Goal: Task Accomplishment & Management: Complete application form

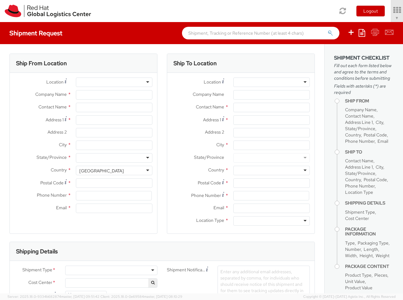
select select "850"
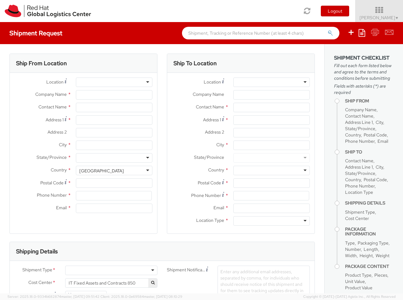
select select
type input "Red Hat Czech s.r.o."
type input "[PERSON_NAME]"
type input "Purkynova 647/111"
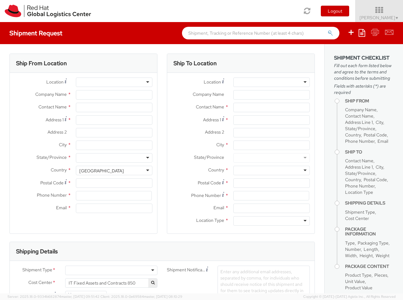
type input "[GEOGRAPHIC_DATA]"
type input "621 00"
type input "420 532 294 555"
type input "[EMAIL_ADDRESS][DOMAIN_NAME]"
select select "CM"
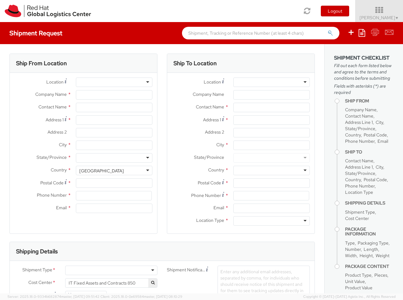
select select "KGS"
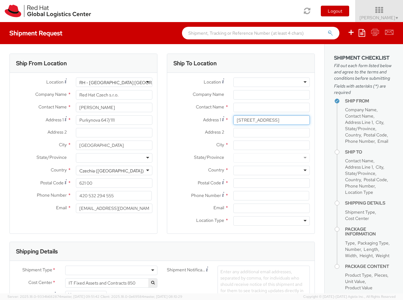
type input "[STREET_ADDRESS]"
type input "[GEOGRAPHIC_DATA]"
type input "28022"
click at [271, 170] on div at bounding box center [271, 170] width 77 height 9
type input "[GEOGRAPHIC_DATA]"
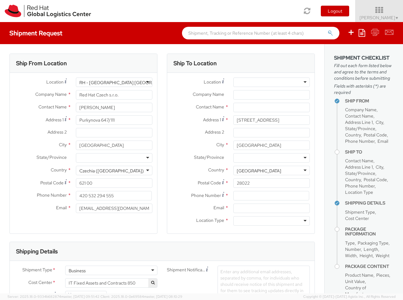
click at [271, 221] on div at bounding box center [271, 220] width 77 height 9
type input "r"
type input "[PERSON_NAME] [PERSON_NAME]"
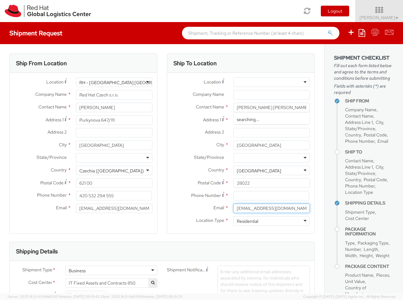
type input "[EMAIL_ADDRESS][DOMAIN_NAME]"
type input "[PHONE_NUMBER]"
click at [111, 270] on div "Business" at bounding box center [111, 269] width 92 height 9
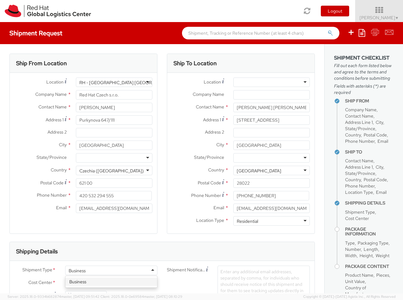
type input "ref"
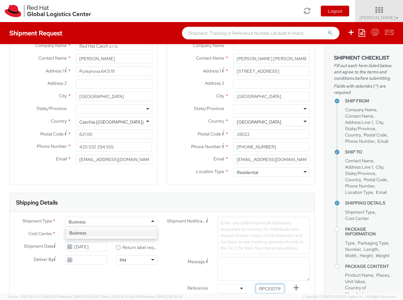
type input "RPCI0079910"
type input "[EMAIL_ADDRESS][DOMAIN_NAME]"
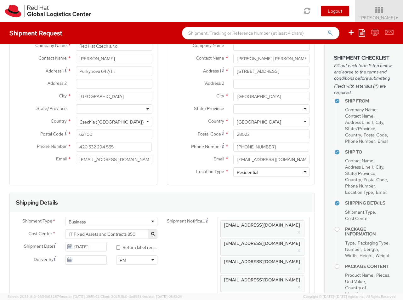
scroll to position [0, 6]
type input "lap"
select select "LAPTOP"
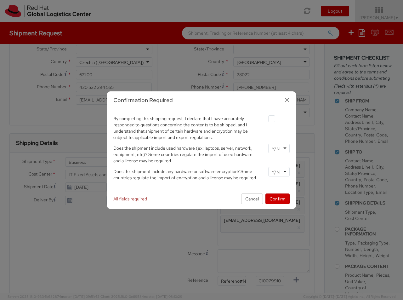
click at [271, 118] on label at bounding box center [271, 118] width 7 height 7
click at [266, 118] on input "checkbox" at bounding box center [264, 119] width 4 height 4
checkbox input "true"
click at [279, 148] on input "select-one" at bounding box center [276, 148] width 9 height 6
type input "no"
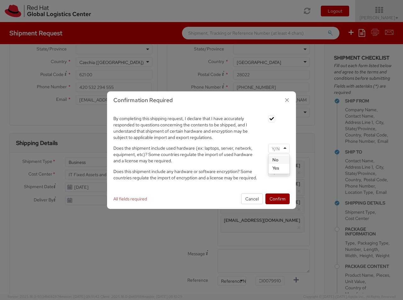
click at [279, 171] on input "select-one" at bounding box center [276, 172] width 9 height 6
click at [277, 198] on button "Confirm" at bounding box center [277, 198] width 24 height 11
type input "your"
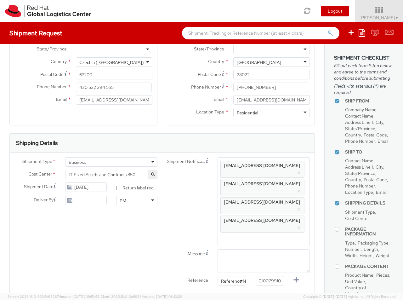
type input "1"
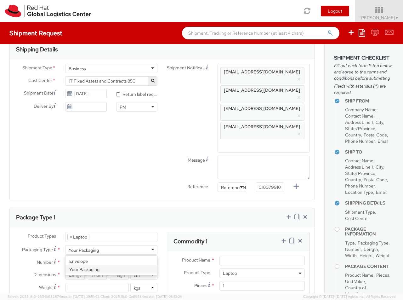
type input "[GEOGRAPHIC_DATA]"
type input "60"
type input "40"
type input "20"
type input "5.5"
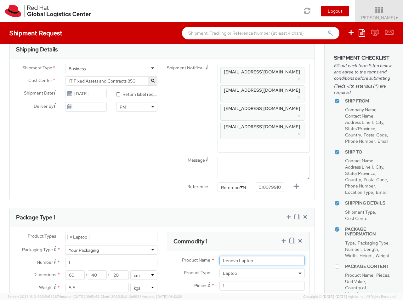
type input "Lenovo Laptop"
click at [238, 293] on input "Unit Value *" at bounding box center [238, 297] width 38 height 9
type input "1,251.88"
type input "EUR"
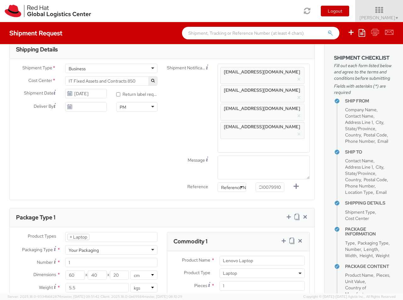
type textarea "Lenovo P Series *Not restricted*"
click at [283, 237] on icon at bounding box center [284, 240] width 6 height 6
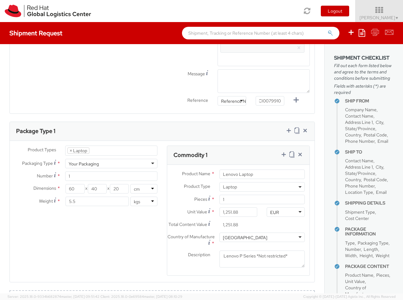
select select "DOC_STATION"
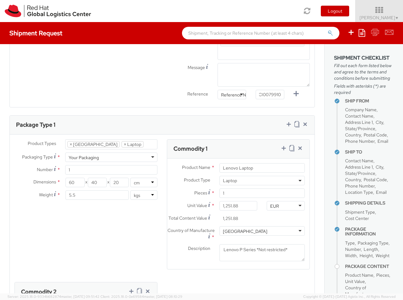
select select "DOC_STATION"
type input "250.00"
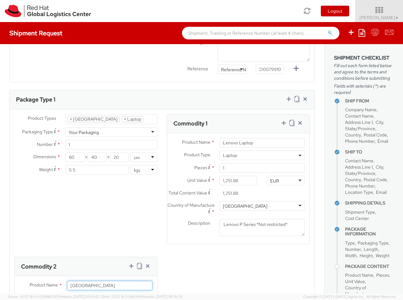
type input "[GEOGRAPHIC_DATA]"
type textarea "Lenovo Thunderbolt 4 Workstation Dock"
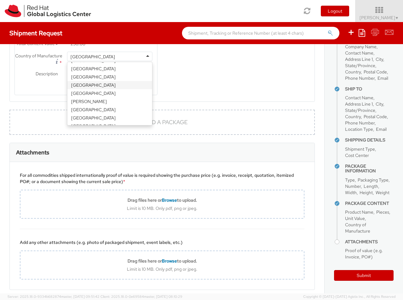
scroll to position [611, 0]
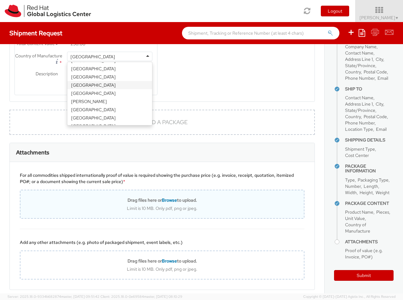
click at [221, 197] on div "Drag files here or Browse to upload." at bounding box center [161, 200] width 283 height 6
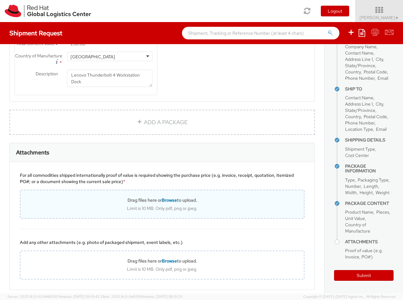
type input "C:\fakepath\2025090294843600_392486A7.pdf"
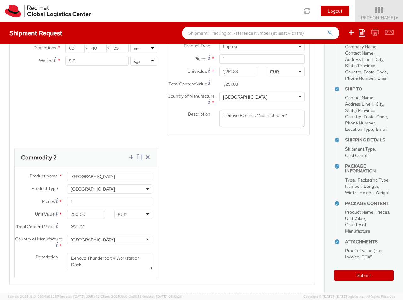
scroll to position [396, 0]
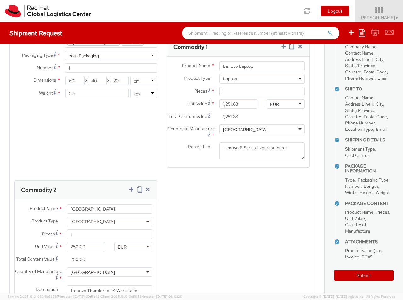
click at [244, 99] on div "Unit Value * 1,251.88" at bounding box center [214, 105] width 95 height 13
click at [242, 99] on input "1,251.88" at bounding box center [238, 103] width 38 height 9
paste input "873.19"
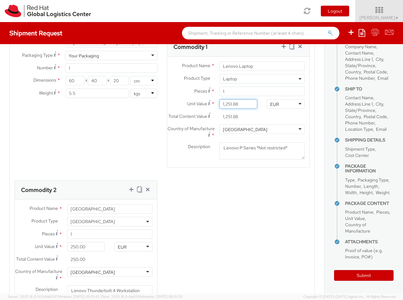
type input "1,873.19"
type input "[PERSON_NAME] [PERSON_NAME]"
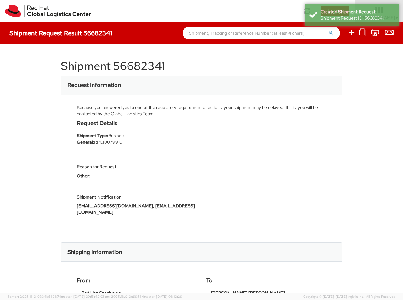
click at [352, 33] on icon at bounding box center [352, 32] width 8 height 8
select select
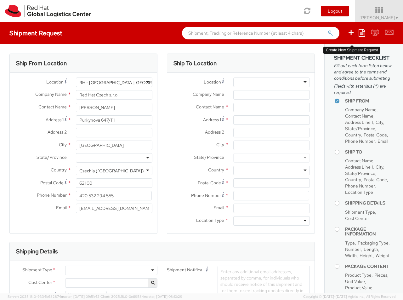
select select "850"
click at [271, 82] on div at bounding box center [271, 81] width 77 height 9
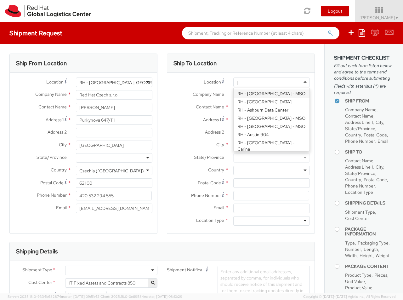
type input "[GEOGRAPHIC_DATA] [GEOGRAPHIC_DATA] - C"
type input "Red Hat Czech s.r.o."
type input "Purkynova 647/111"
type input "[GEOGRAPHIC_DATA]"
type input "621 00"
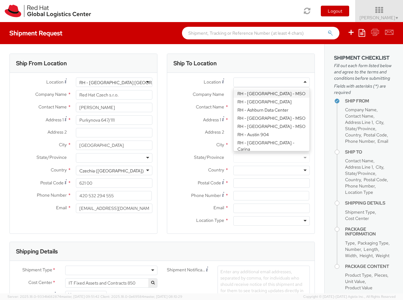
type input "420 532 294 555"
click at [271, 221] on div at bounding box center [271, 220] width 77 height 9
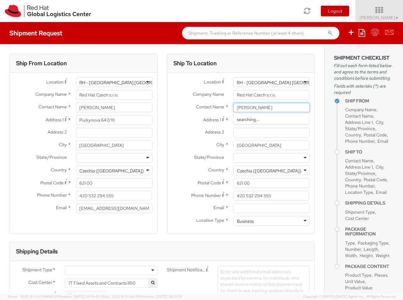
type input "[PERSON_NAME]"
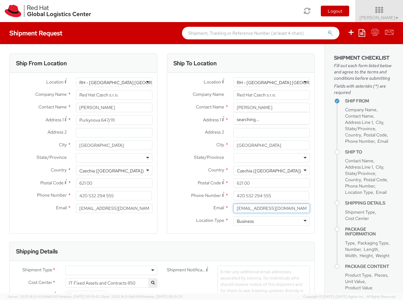
type input "[EMAIL_ADDRESS][DOMAIN_NAME]"
type input "603775737"
click at [111, 270] on div at bounding box center [111, 269] width 92 height 9
type input "bu"
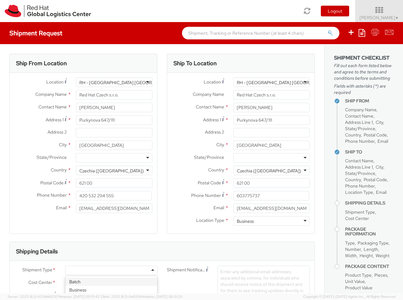
type input "ref"
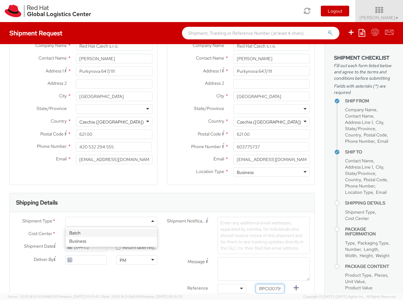
type input "RPCI0079922"
type input "[EMAIL_ADDRESS][DOMAIN_NAME]"
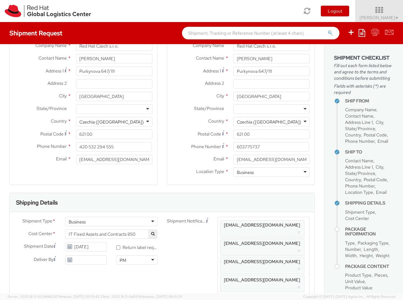
scroll to position [0, 7]
type input "lap"
select select "LAPTOP"
type input "your"
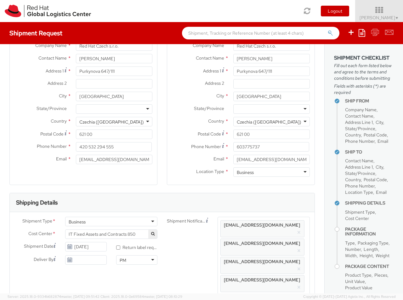
scroll to position [20, 0]
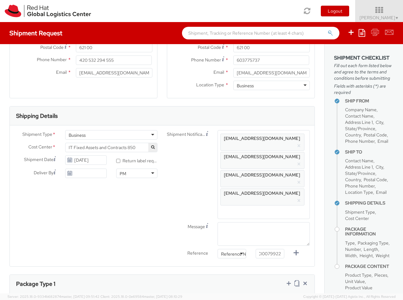
type input "1"
type input "60"
type input "40"
type input "20"
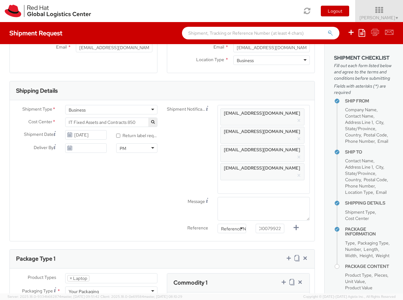
type input "5.5"
type input "Lenovo P Series"
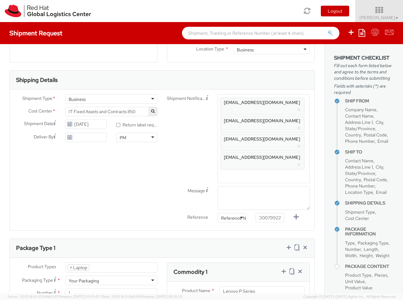
type input "1,251.88"
type input "EUR"
click at [283, 268] on icon at bounding box center [284, 271] width 6 height 6
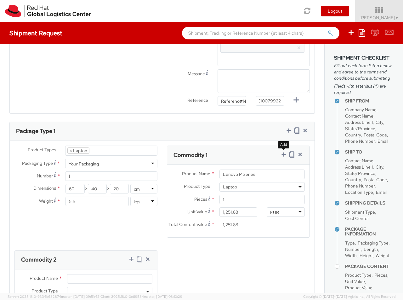
click at [110, 286] on span at bounding box center [109, 290] width 85 height 9
select select "DOC_STATION"
type input "250.00"
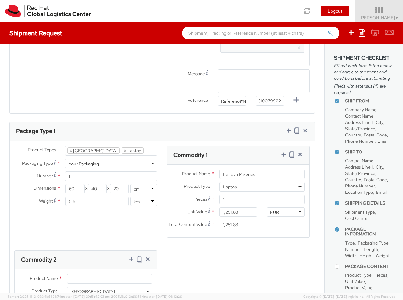
type input "250.00"
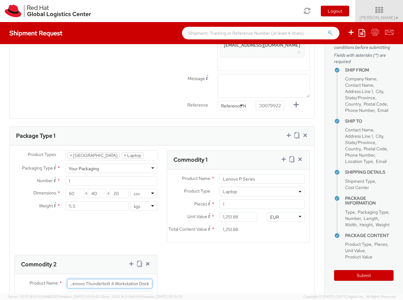
scroll to position [180, 0]
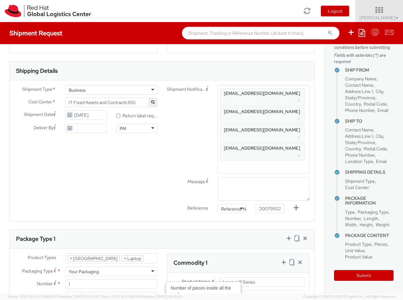
type input "Lenovo Thunderbolt 4 Workstation Dock"
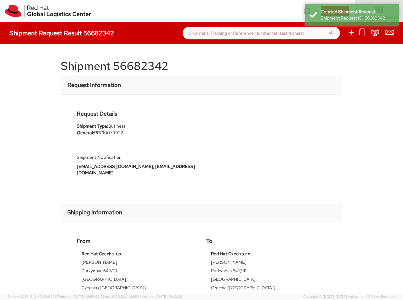
click at [352, 33] on icon at bounding box center [352, 32] width 8 height 8
select select
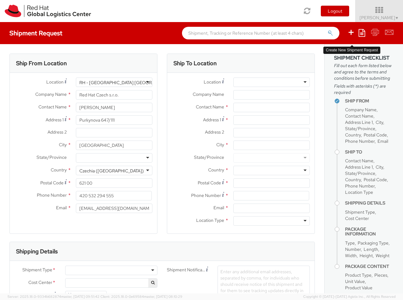
select select "850"
click at [271, 82] on div at bounding box center [271, 81] width 77 height 9
type input "[GEOGRAPHIC_DATA] [GEOGRAPHIC_DATA] - C"
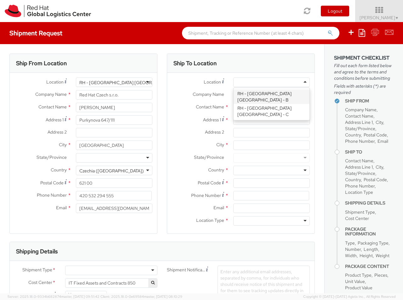
type input "Red Hat Czech s.r.o."
type input "Purkynova 647/111"
type input "[GEOGRAPHIC_DATA]"
type input "621 00"
type input "420 532 294 555"
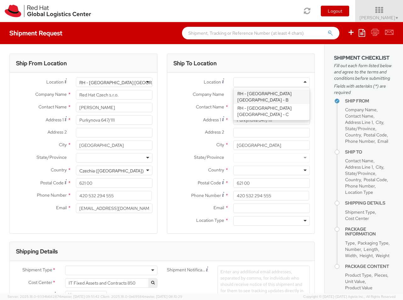
click at [271, 221] on div at bounding box center [271, 220] width 77 height 9
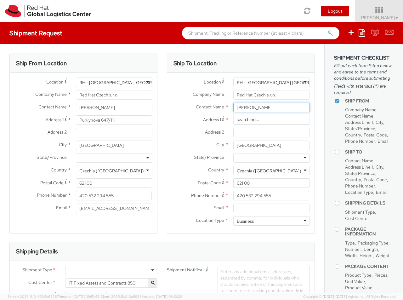
type input "[PERSON_NAME]"
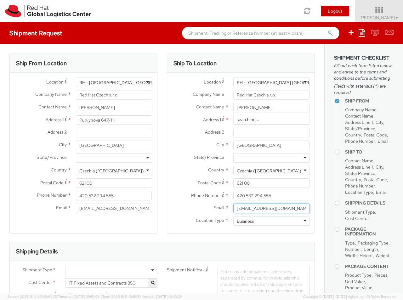
type input "[EMAIL_ADDRESS][DOMAIN_NAME]"
type input "[PHONE_NUMBER]"
click at [111, 270] on div at bounding box center [111, 269] width 92 height 9
type input "bu"
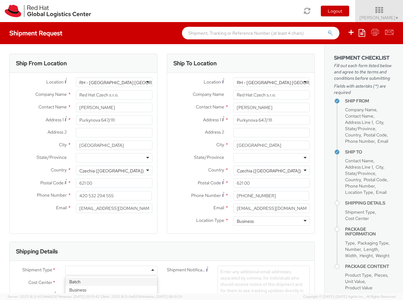
type input "ref"
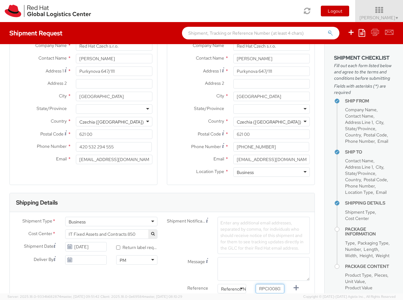
type input "RPCI0080339"
type input "[EMAIL_ADDRESS][DOMAIN_NAME]"
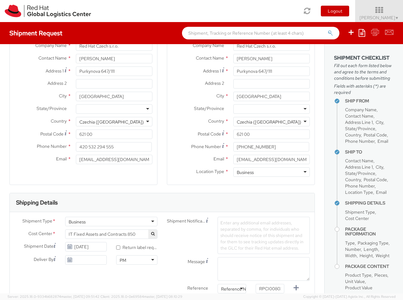
scroll to position [0, 8]
type input "lap"
select select "LAPTOP"
type input "your"
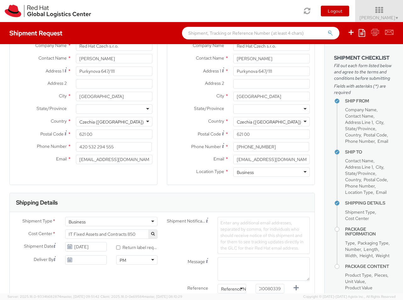
scroll to position [20, 0]
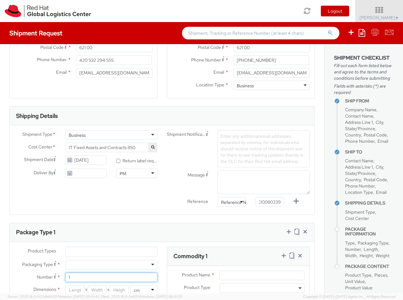
type input "1"
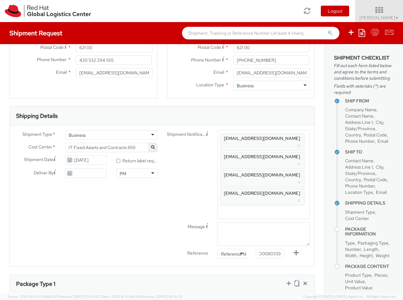
type input "50"
type input "30"
type input "20"
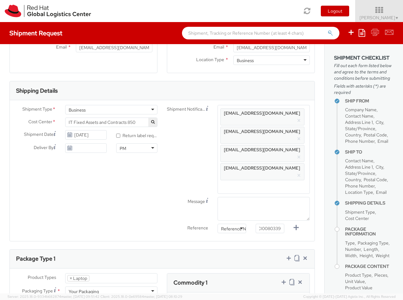
type input "4"
type input "Lenovo X Series"
type input "1,428.98"
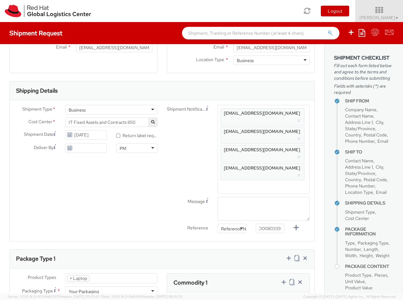
type input "EUR"
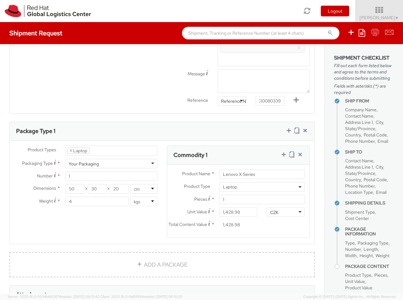
click at [283, 151] on icon at bounding box center [284, 154] width 6 height 6
click at [110, 286] on span at bounding box center [109, 290] width 85 height 9
select select "DOC_STATION"
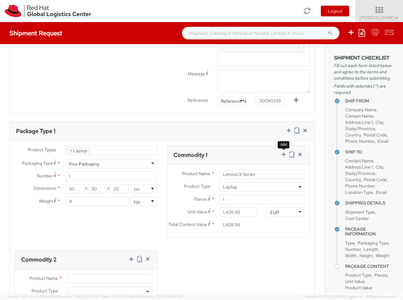
type input "200.00"
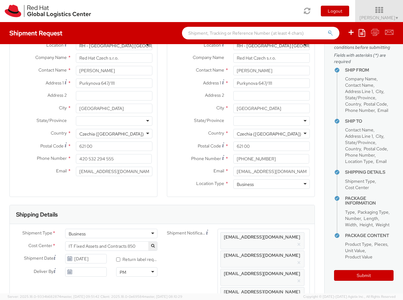
scroll to position [0, 0]
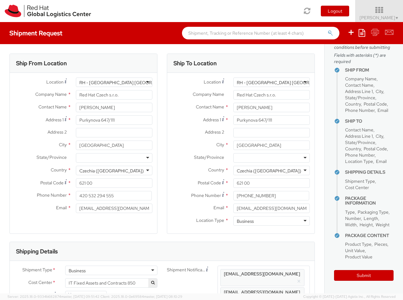
type input "Lenovo Thunderbolt 4 Dock"
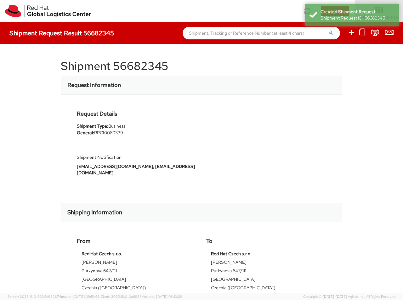
click at [352, 33] on icon at bounding box center [352, 32] width 8 height 8
select select
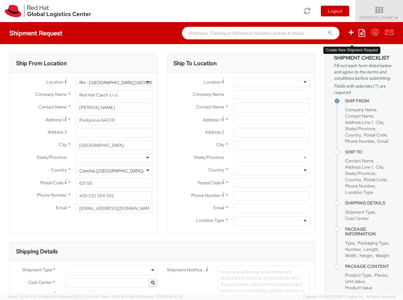
select select "850"
